Goal: Information Seeking & Learning: Learn about a topic

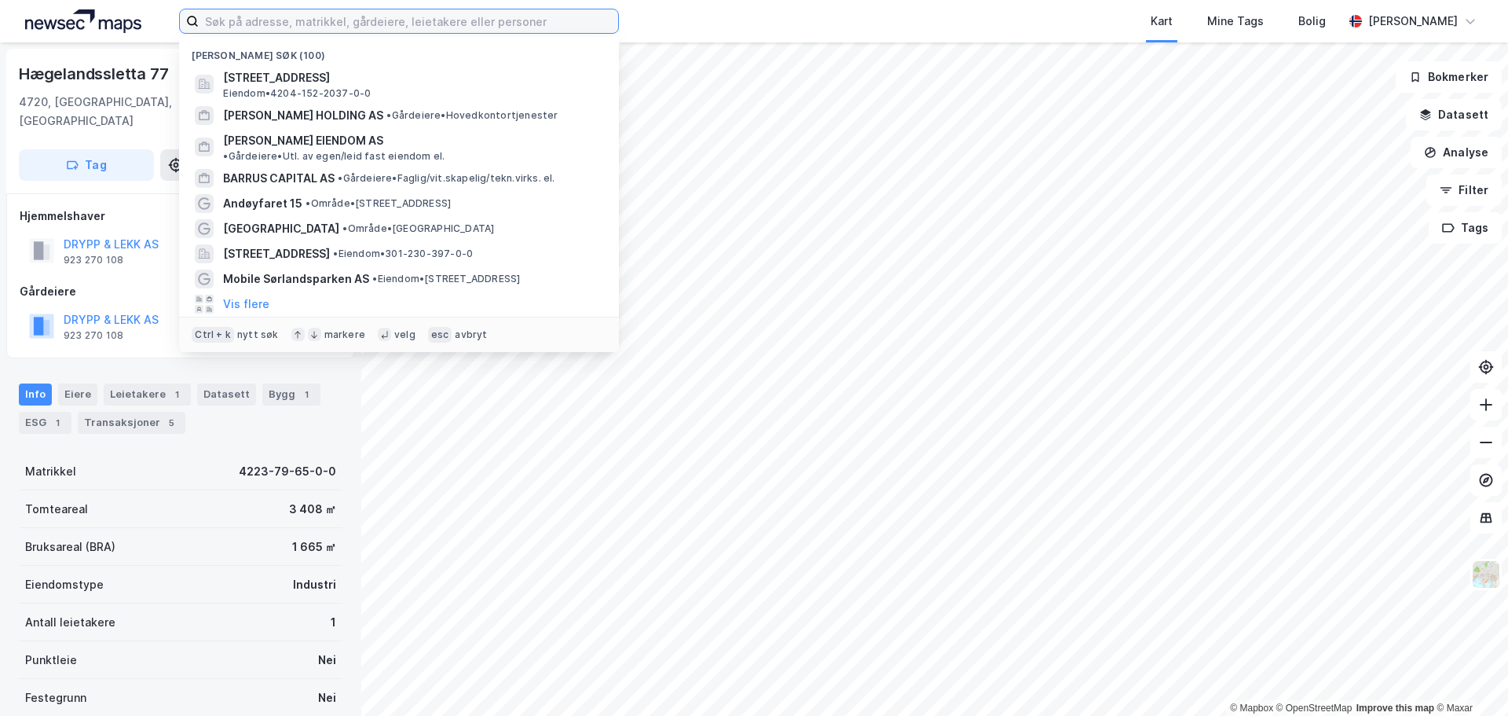
click at [295, 23] on input at bounding box center [408, 21] width 419 height 24
paste input "Rigedalen 13-15"
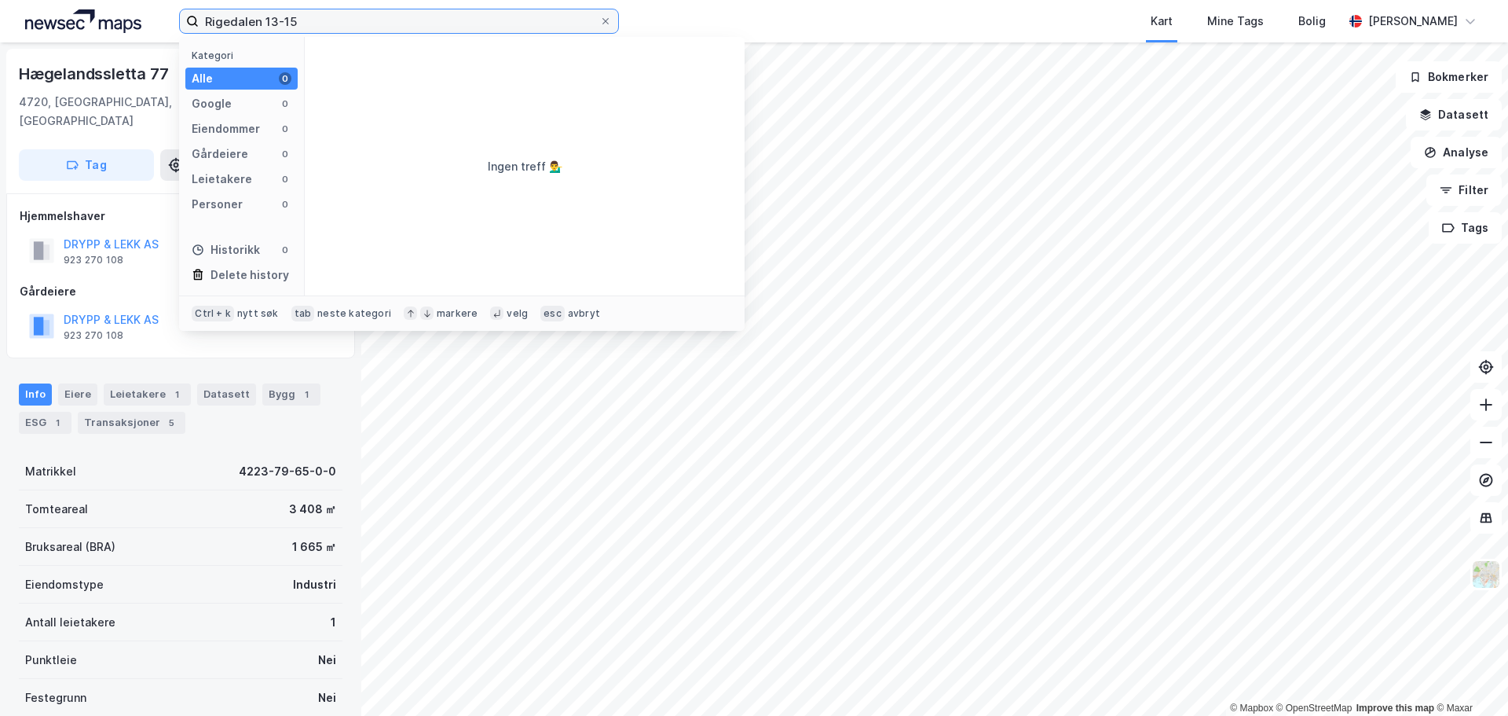
click at [284, 20] on input "Rigedalen 13-15" at bounding box center [399, 21] width 401 height 24
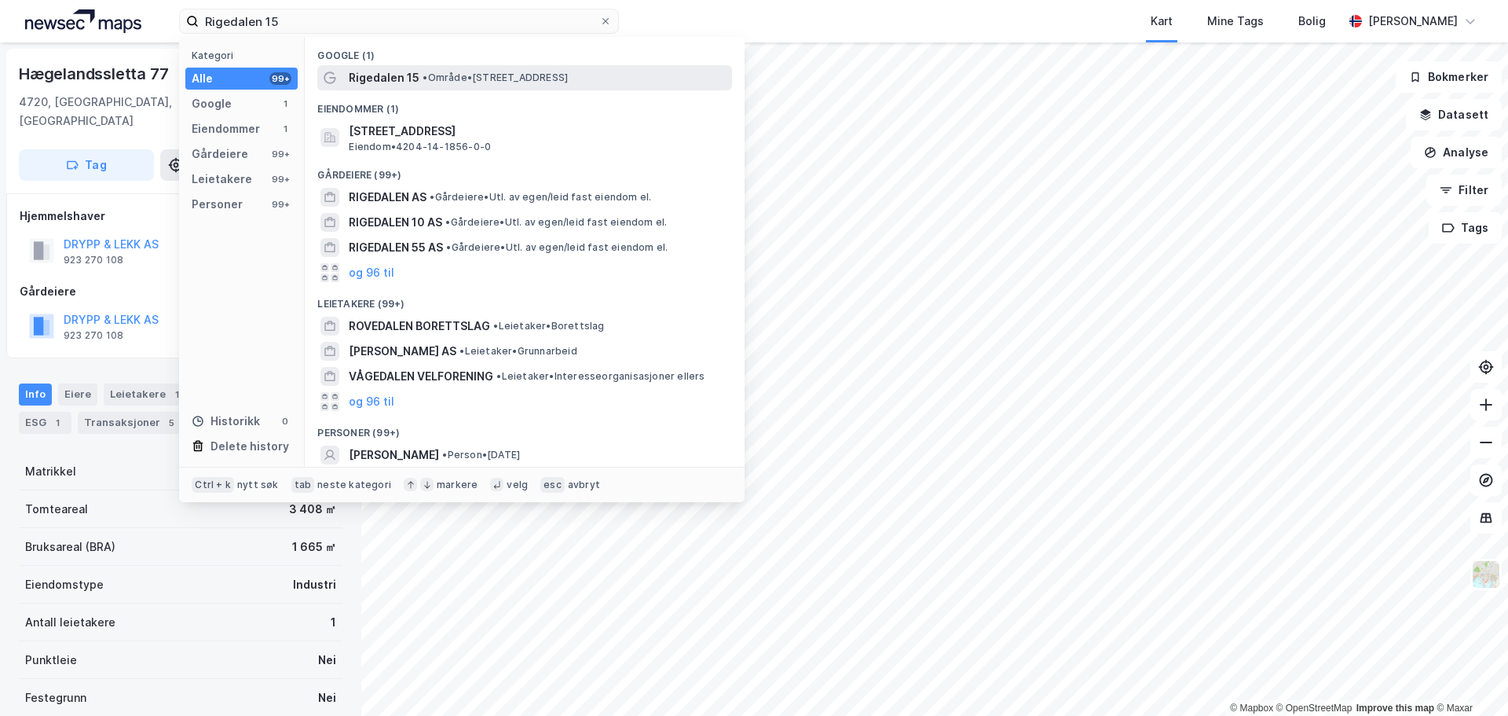
click at [395, 75] on span "Rigedalen 15" at bounding box center [384, 77] width 71 height 19
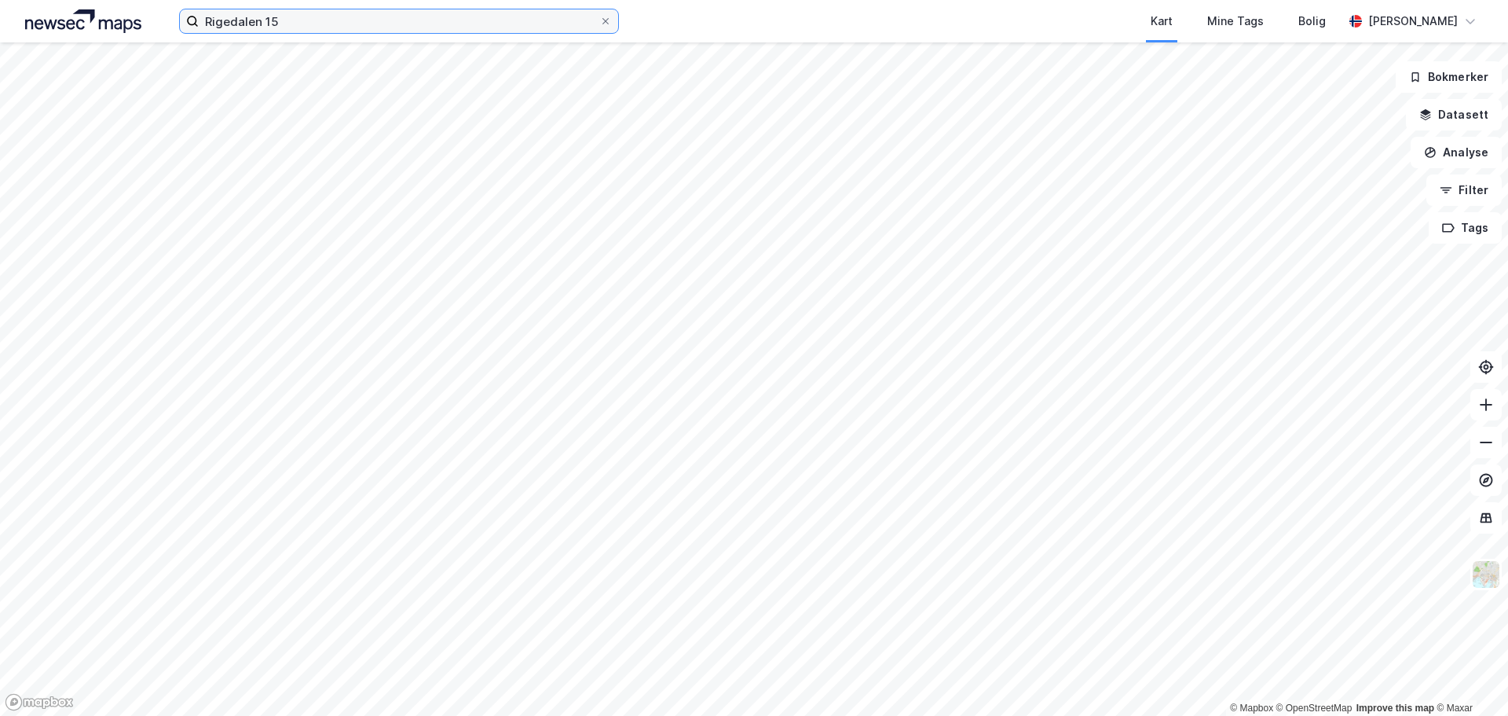
click at [287, 20] on input "Rigedalen 15" at bounding box center [399, 21] width 401 height 24
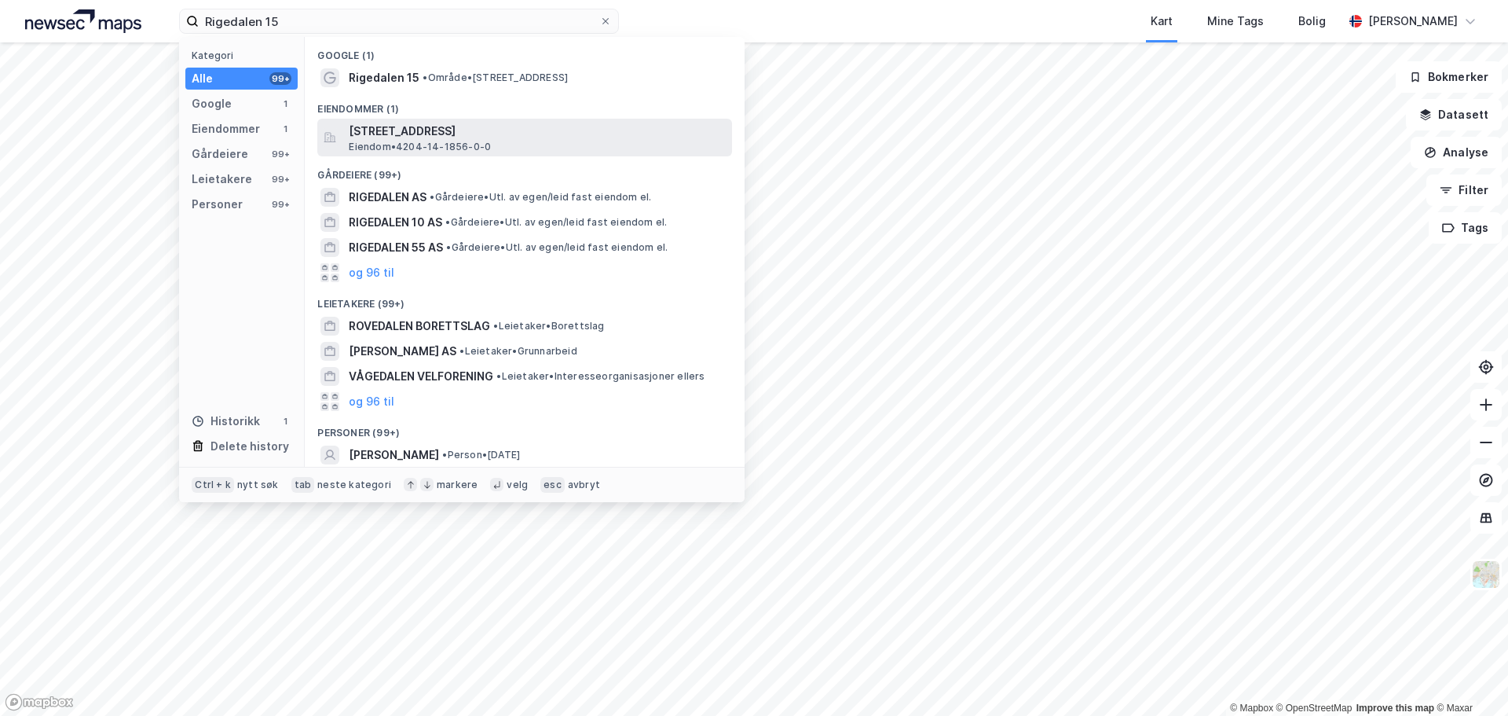
click at [419, 135] on span "[STREET_ADDRESS]" at bounding box center [537, 131] width 377 height 19
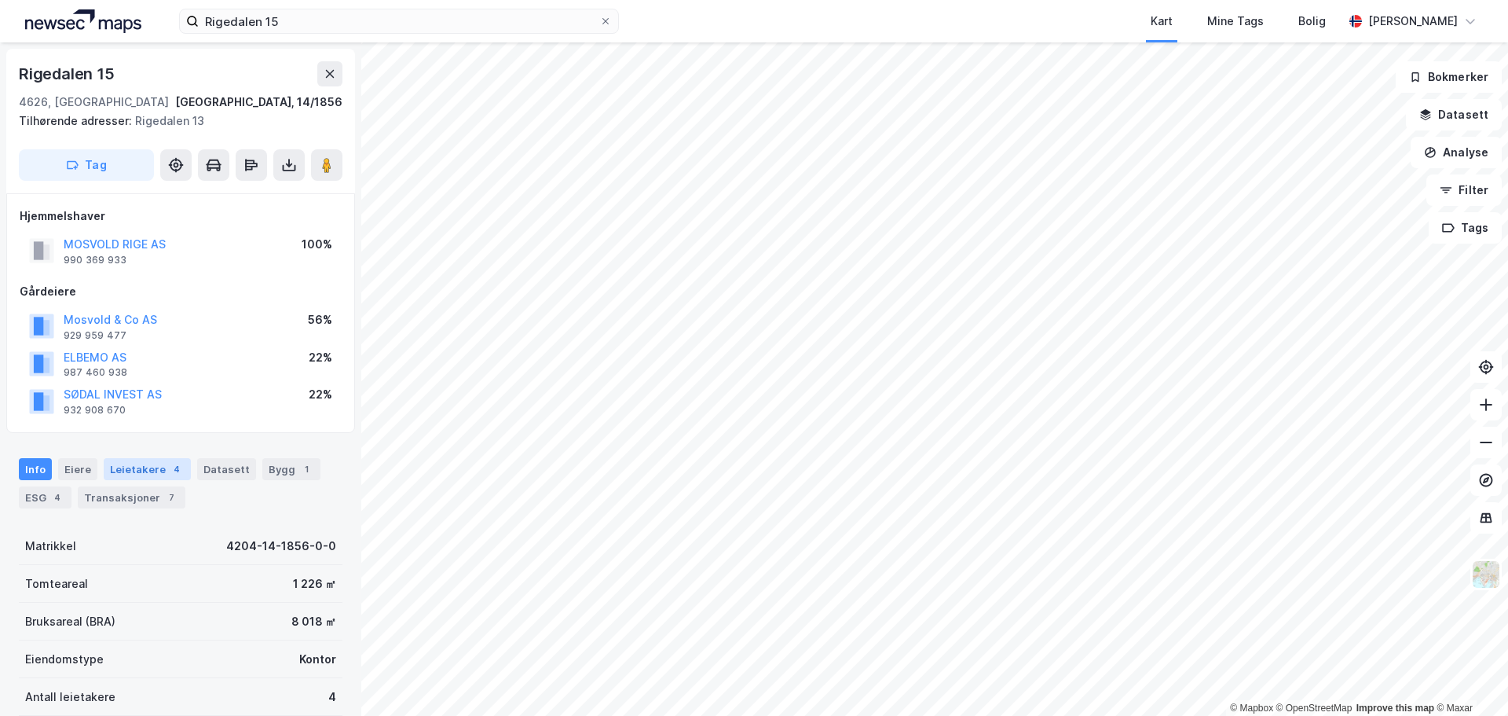
click at [155, 466] on div "Leietakere 4" at bounding box center [147, 469] width 87 height 22
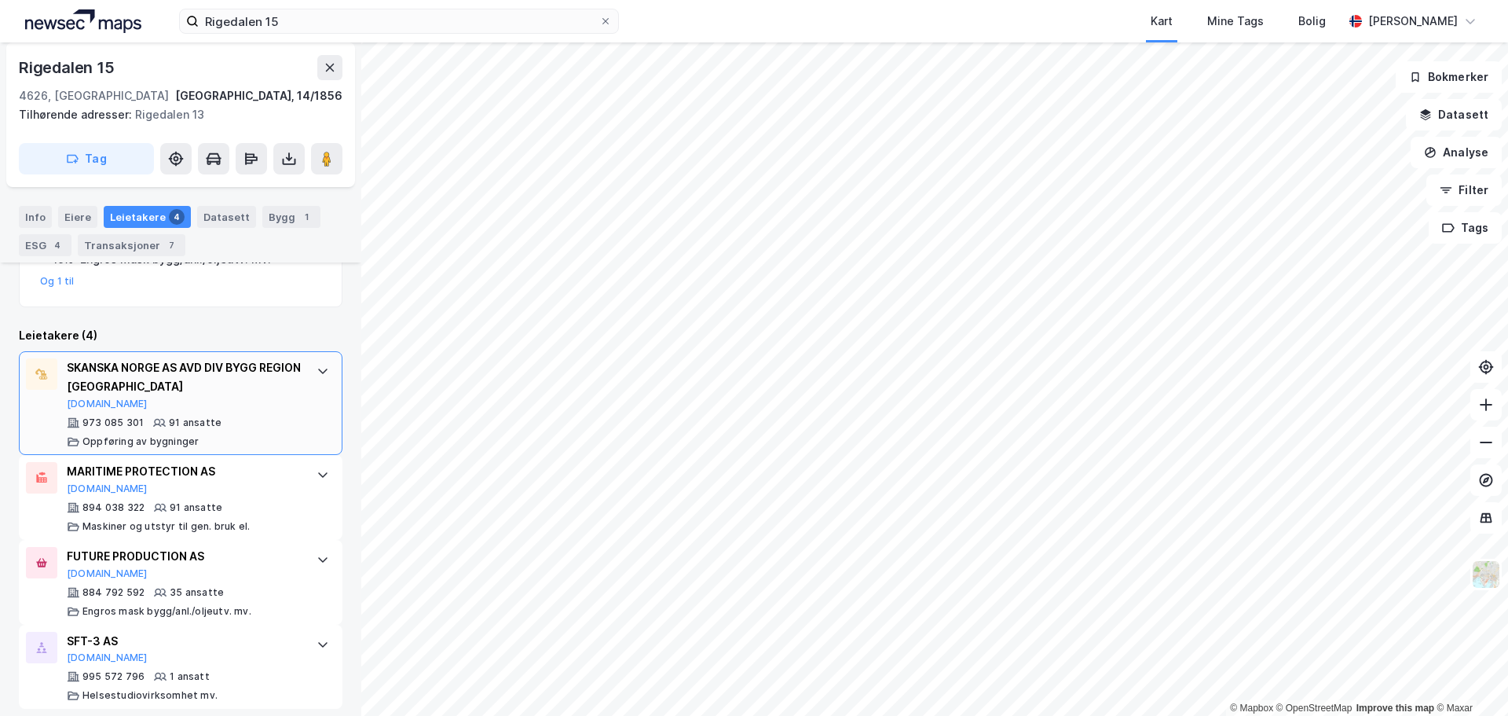
scroll to position [473, 0]
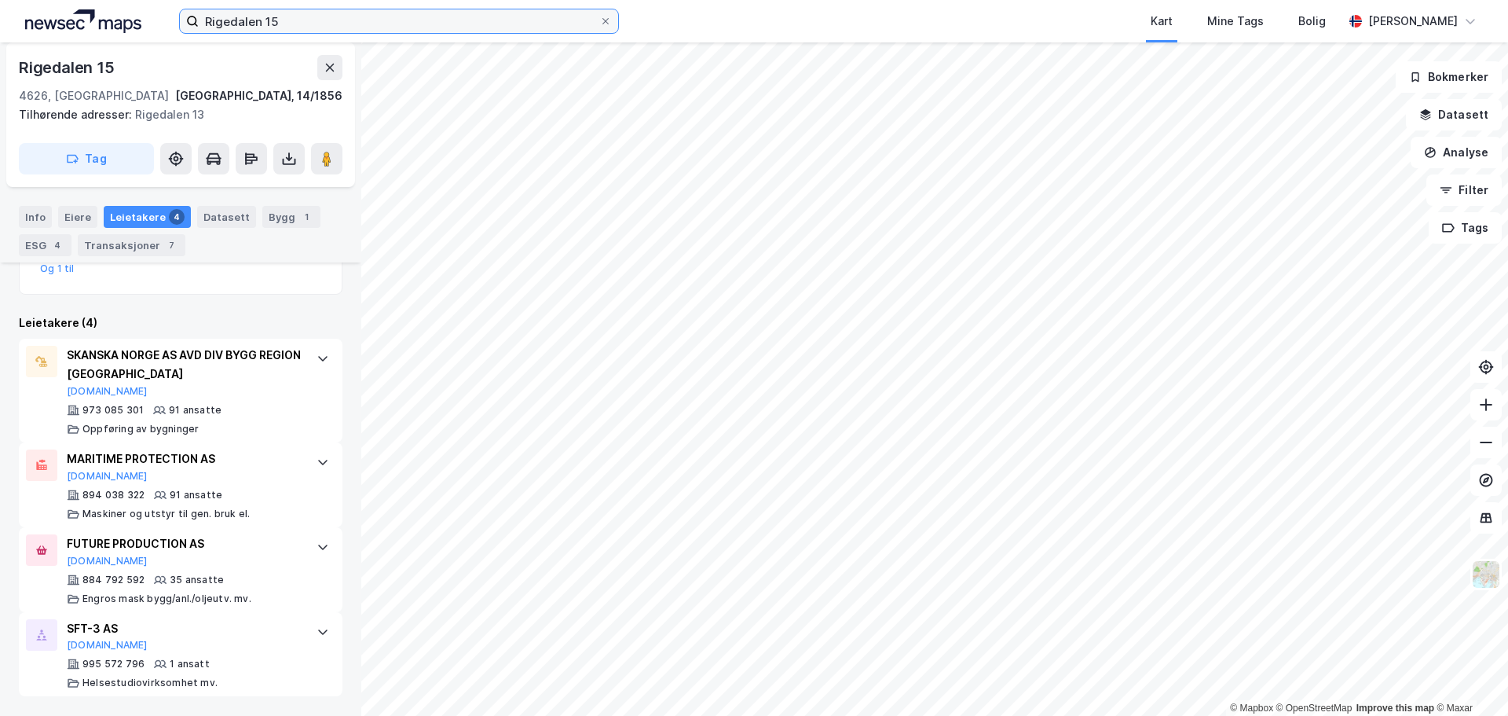
click at [302, 16] on input "Rigedalen 15" at bounding box center [399, 21] width 401 height 24
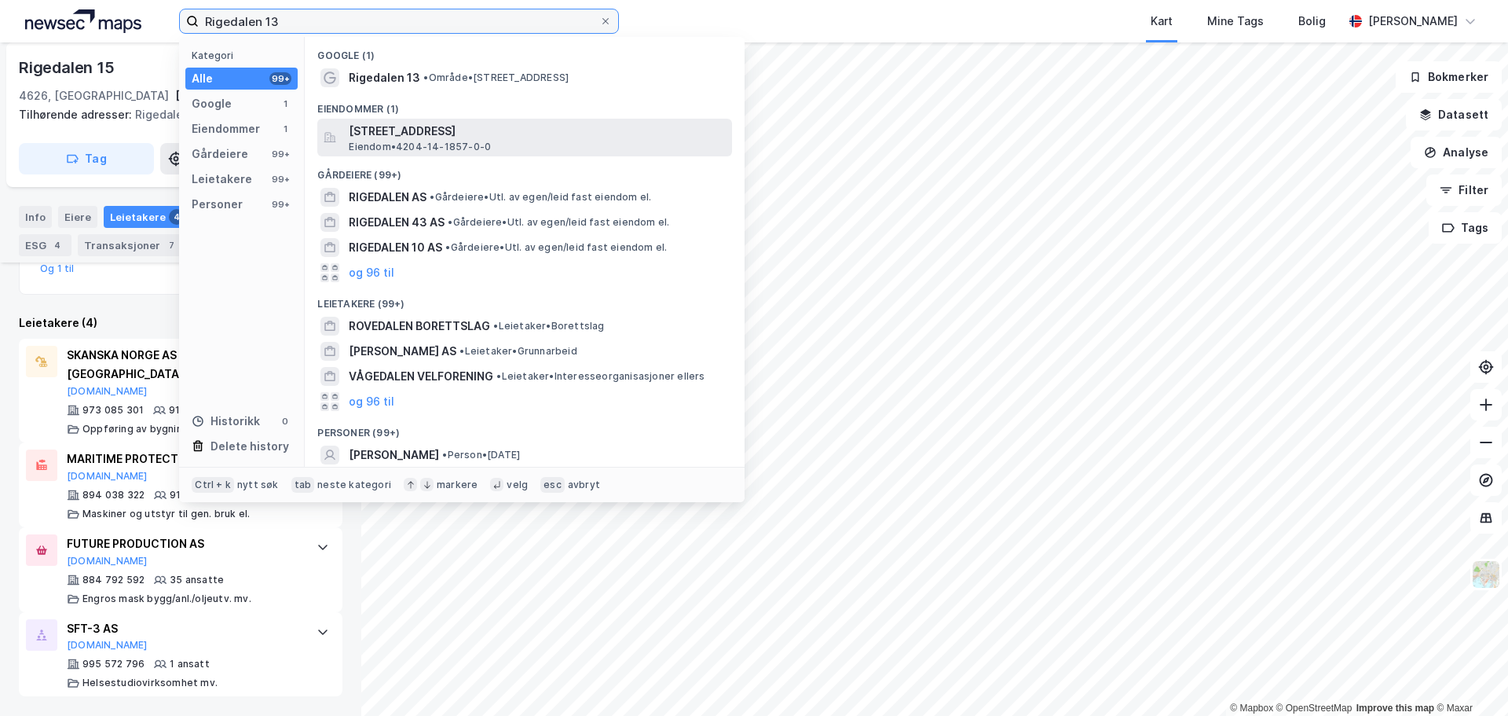
type input "Rigedalen 13"
click at [441, 125] on span "[STREET_ADDRESS]" at bounding box center [537, 131] width 377 height 19
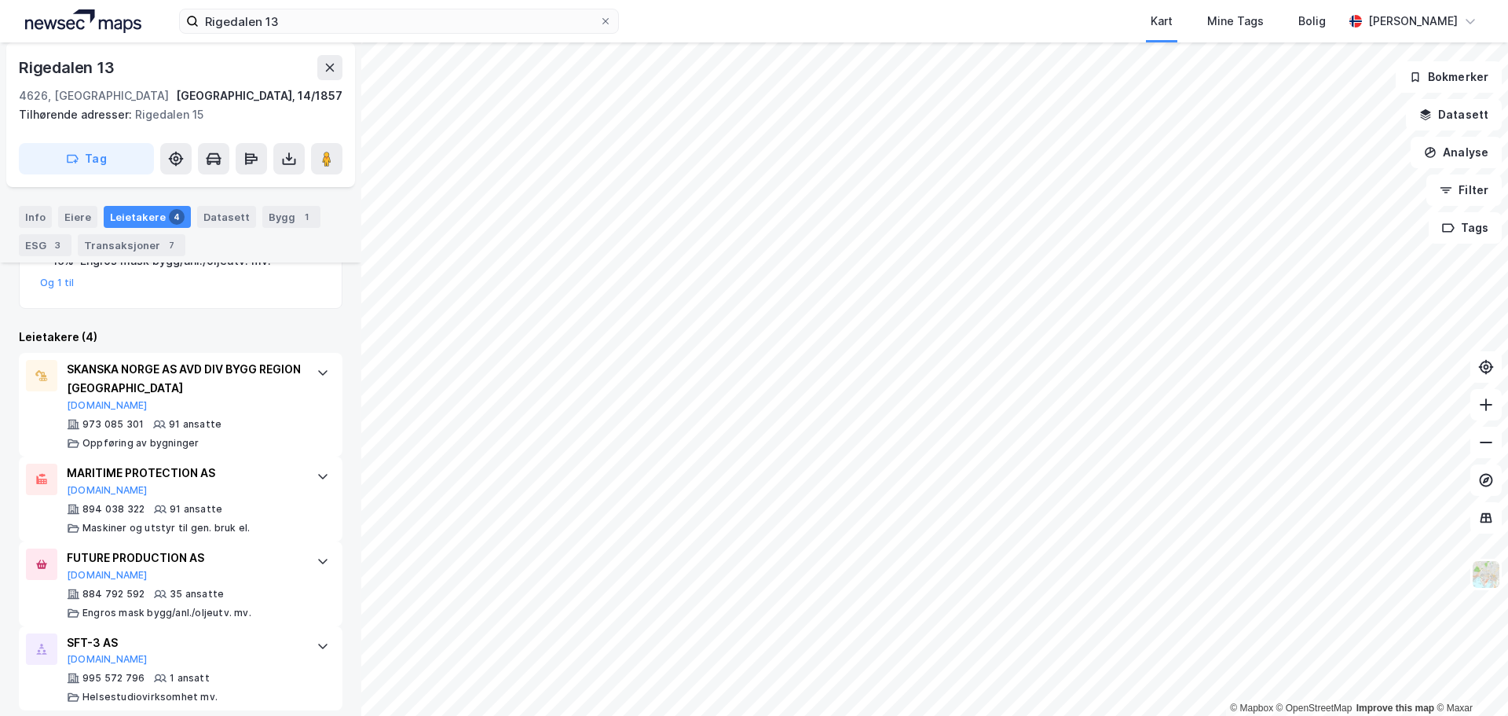
scroll to position [473, 0]
